Goal: Task Accomplishment & Management: Use online tool/utility

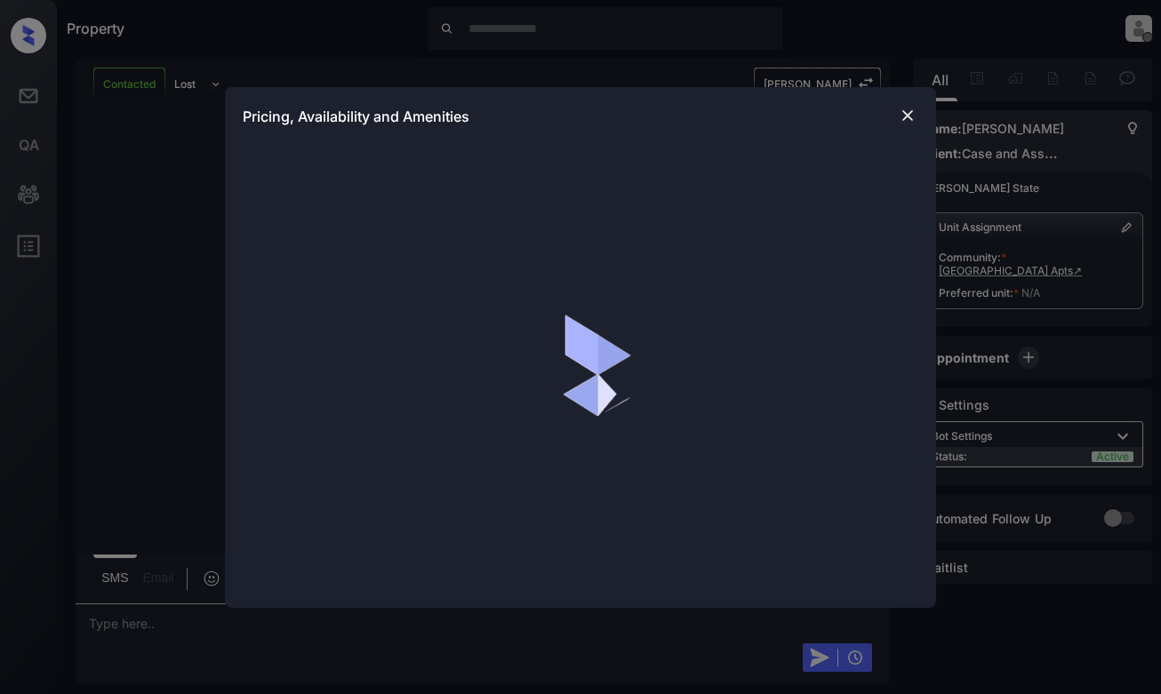
scroll to position [3310, 0]
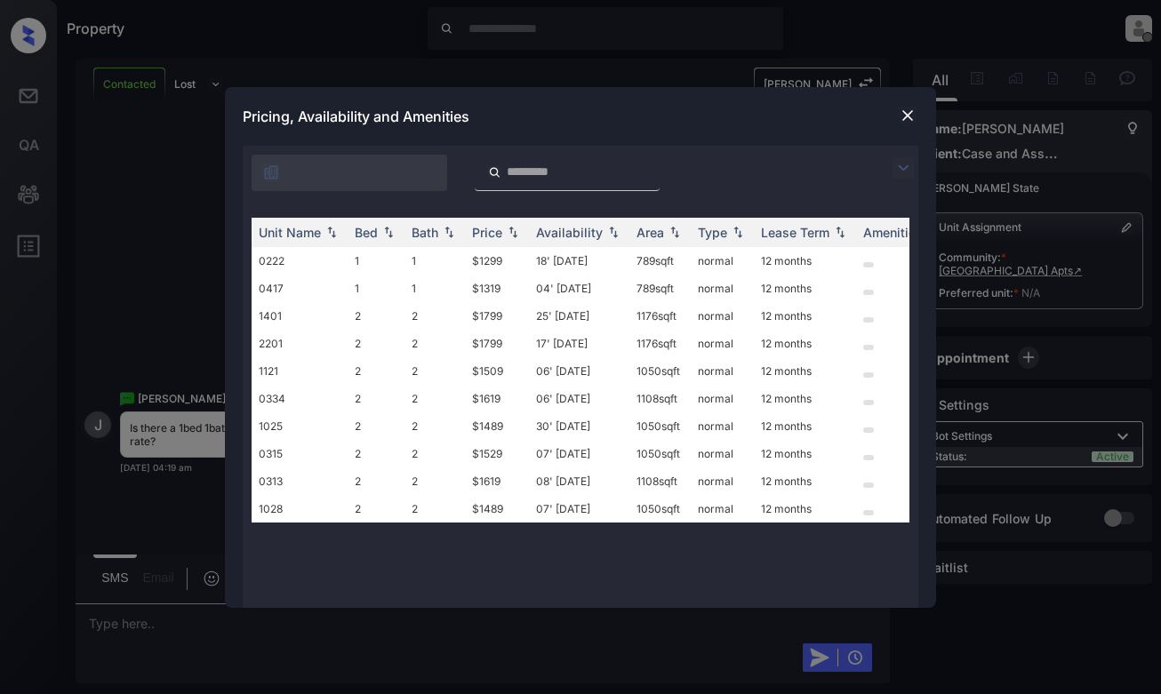
click at [899, 164] on img at bounding box center [903, 167] width 21 height 21
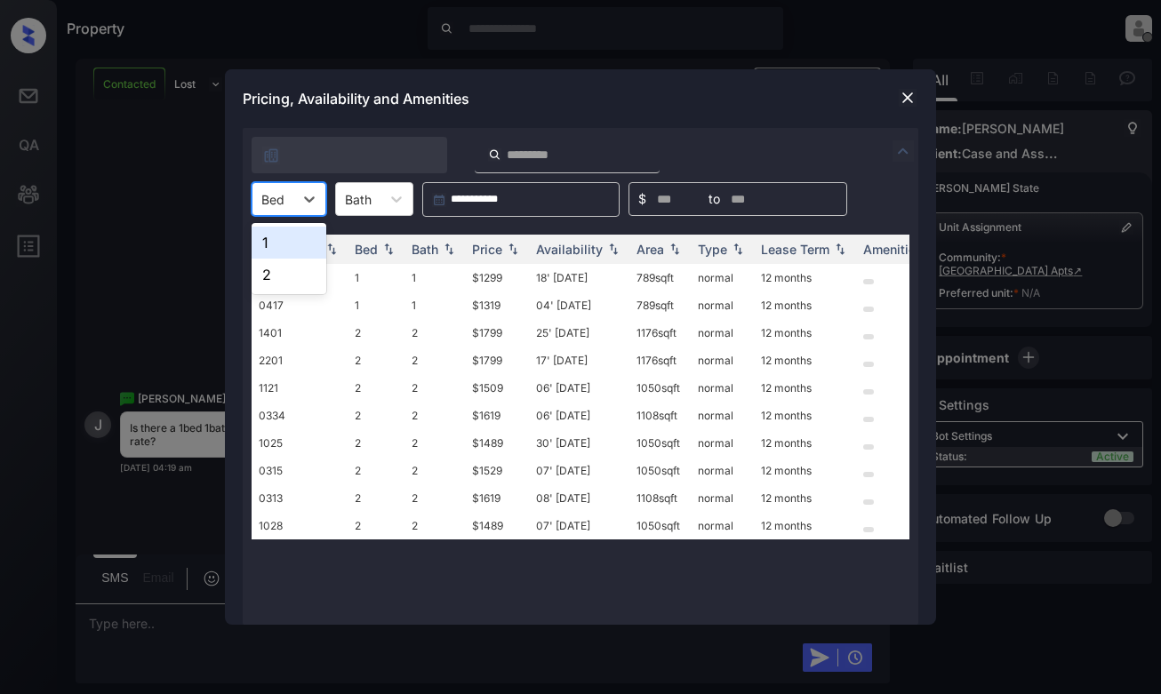
click at [272, 191] on div at bounding box center [272, 199] width 23 height 19
click at [279, 246] on div "1" at bounding box center [289, 243] width 75 height 32
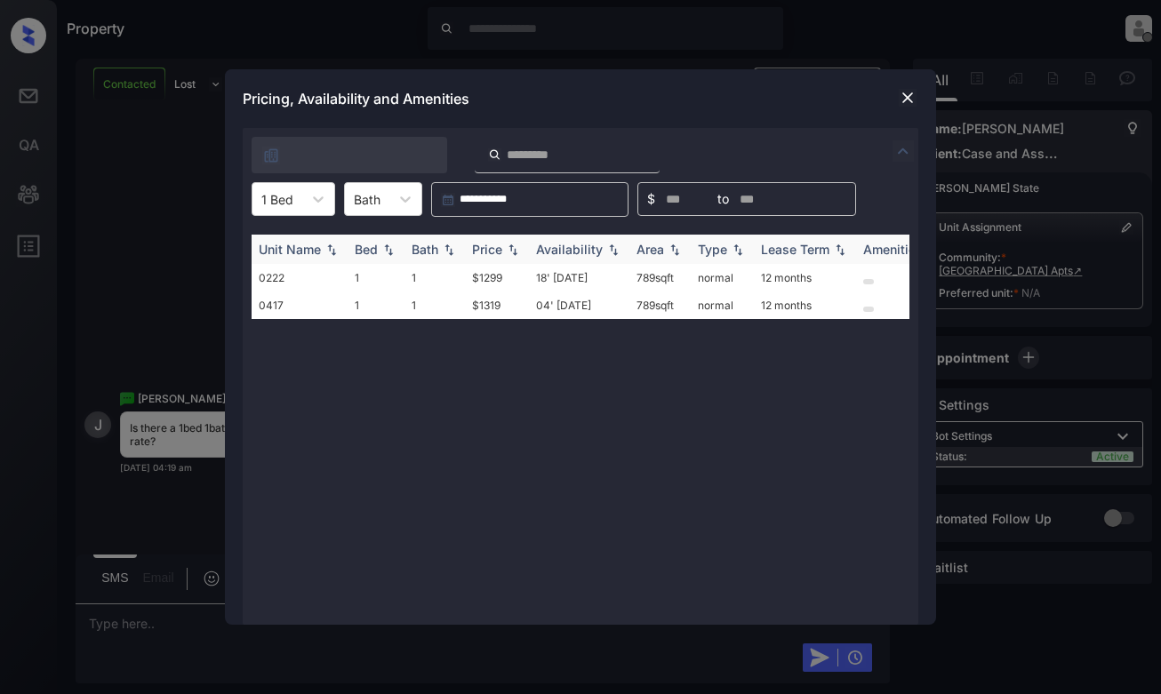
click at [497, 248] on div "Price" at bounding box center [487, 249] width 30 height 15
click at [497, 273] on td "$1299" at bounding box center [497, 278] width 64 height 28
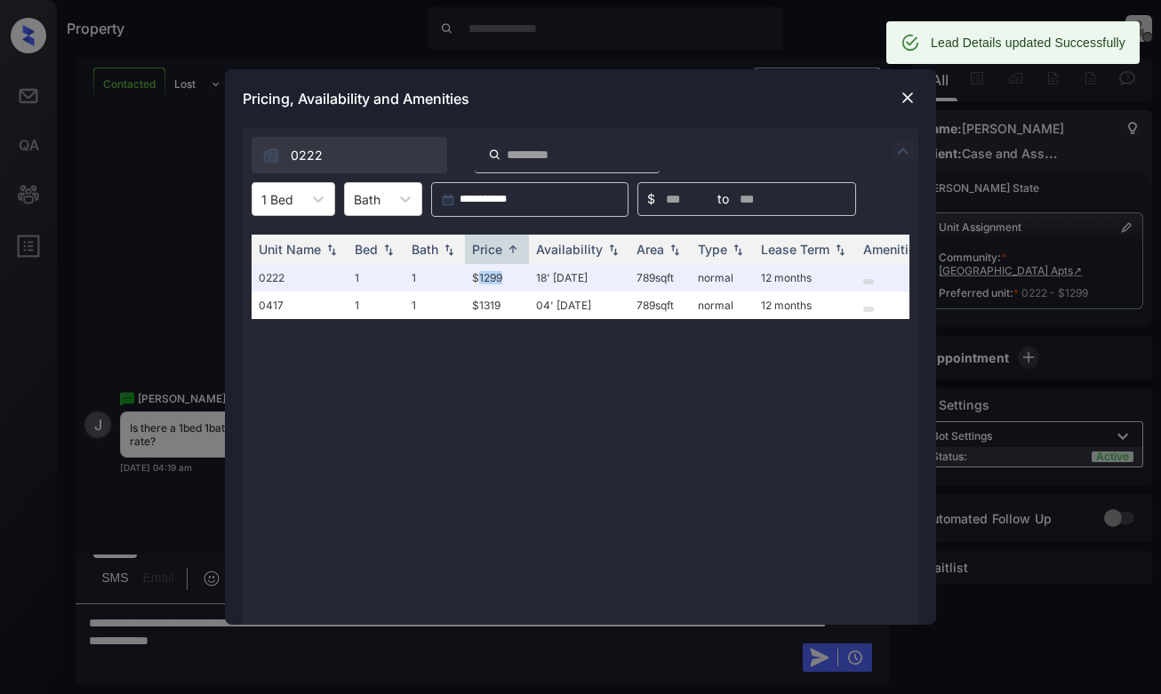
click at [909, 95] on img at bounding box center [908, 98] width 18 height 18
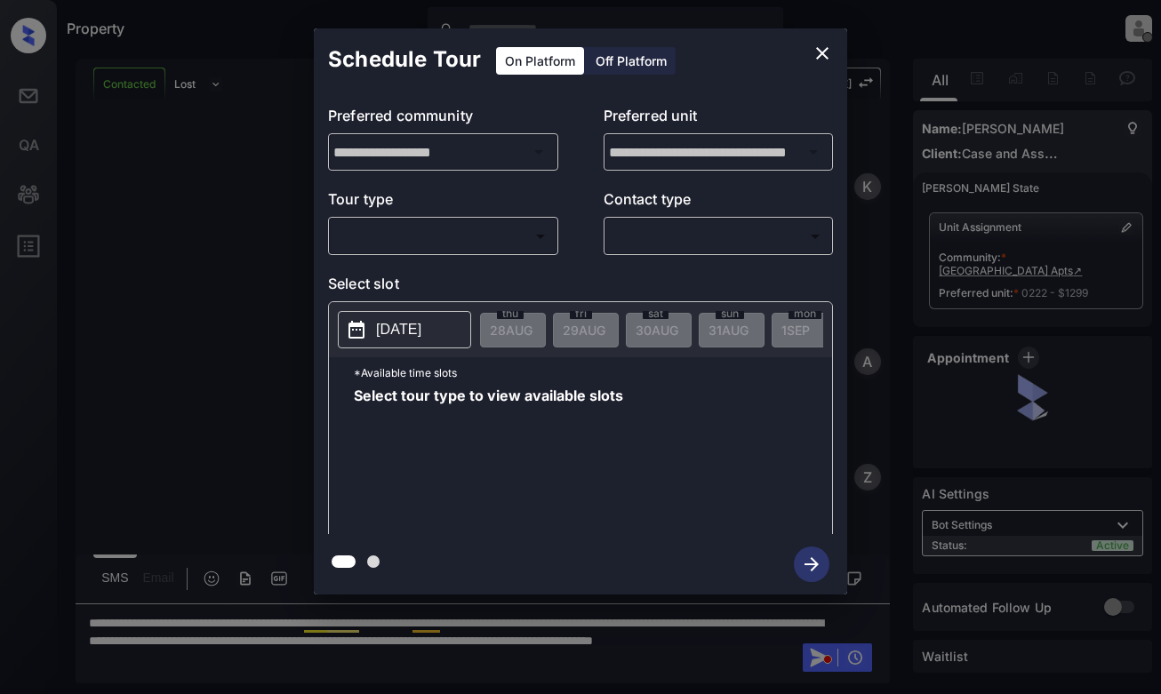
scroll to position [2332, 0]
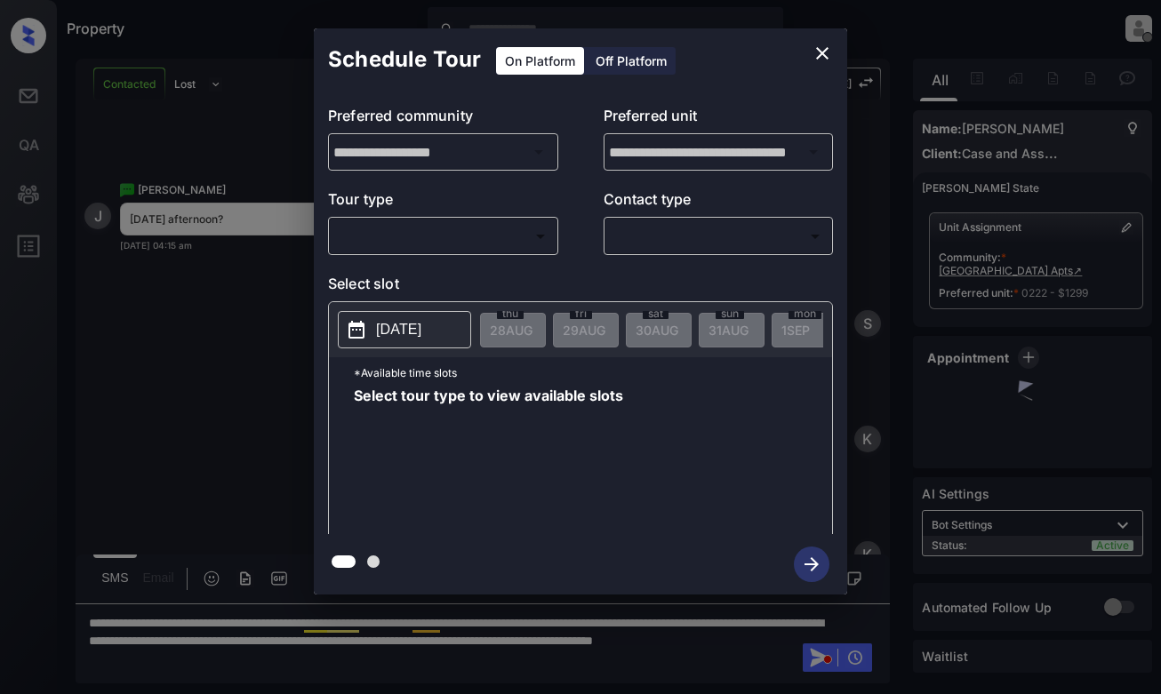
click at [515, 233] on body "Property [PERSON_NAME] Offline Set yourself online Set yourself on break Profil…" at bounding box center [580, 347] width 1161 height 694
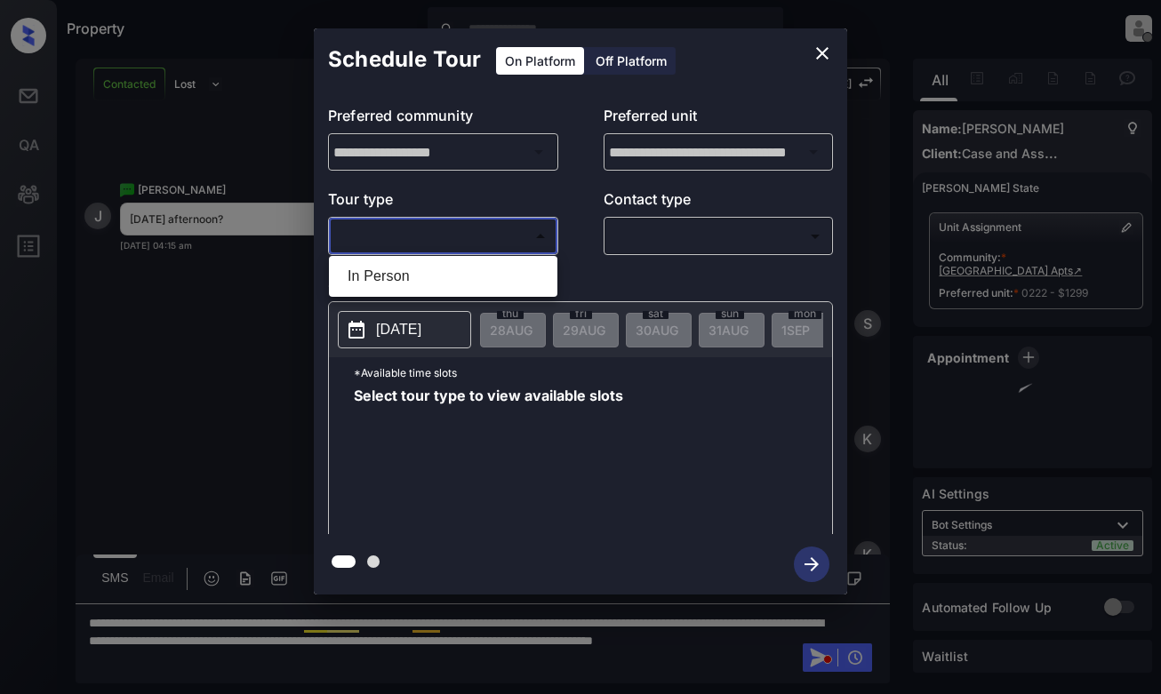
click at [512, 272] on li "In Person" at bounding box center [443, 276] width 220 height 32
type input "********"
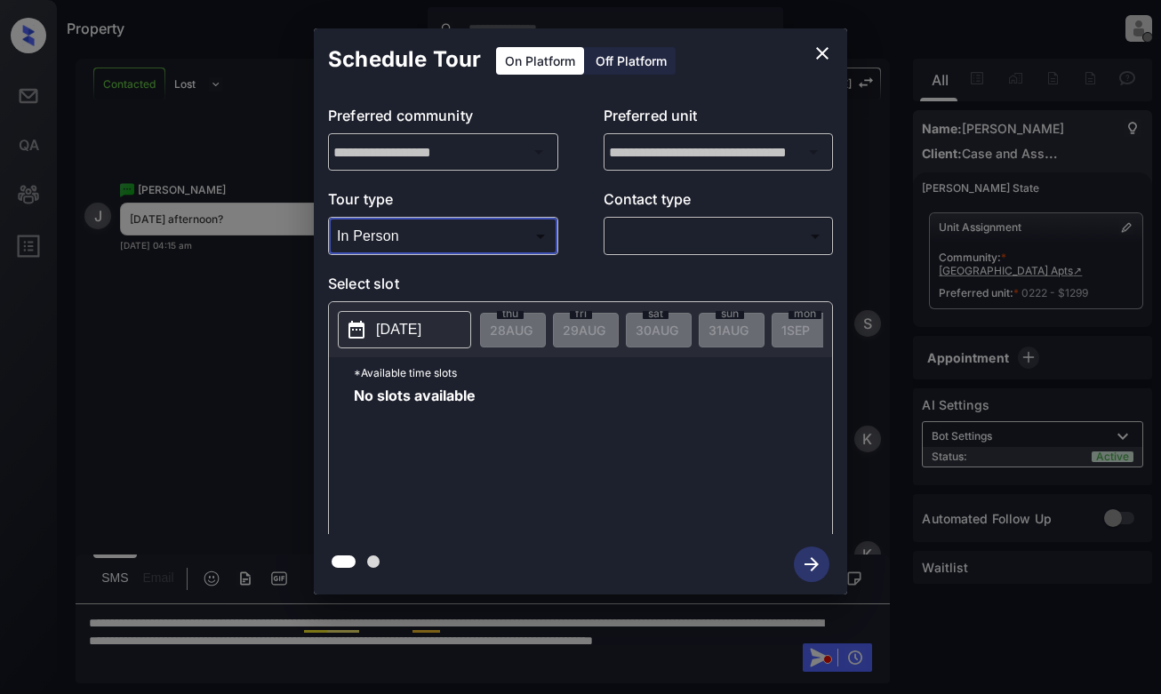
click at [419, 323] on p "[DATE]" at bounding box center [398, 329] width 45 height 21
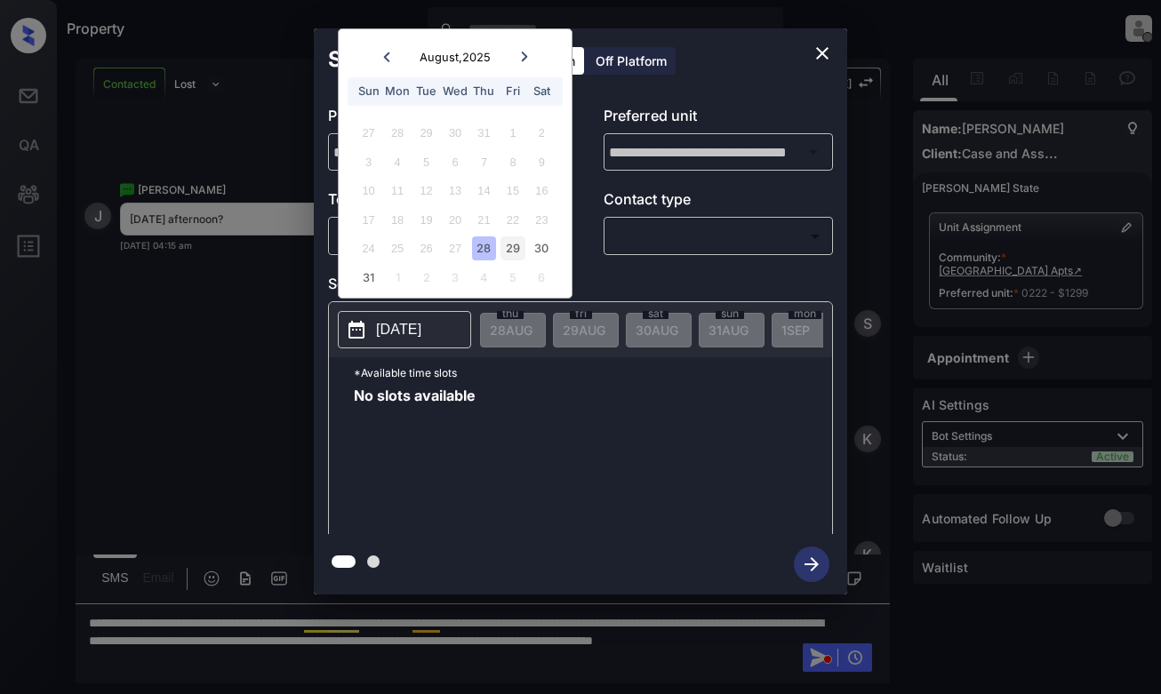
click at [510, 256] on div "29" at bounding box center [512, 248] width 24 height 24
click at [973, 73] on div "**********" at bounding box center [580, 311] width 1161 height 623
